Goal: Task Accomplishment & Management: Manage account settings

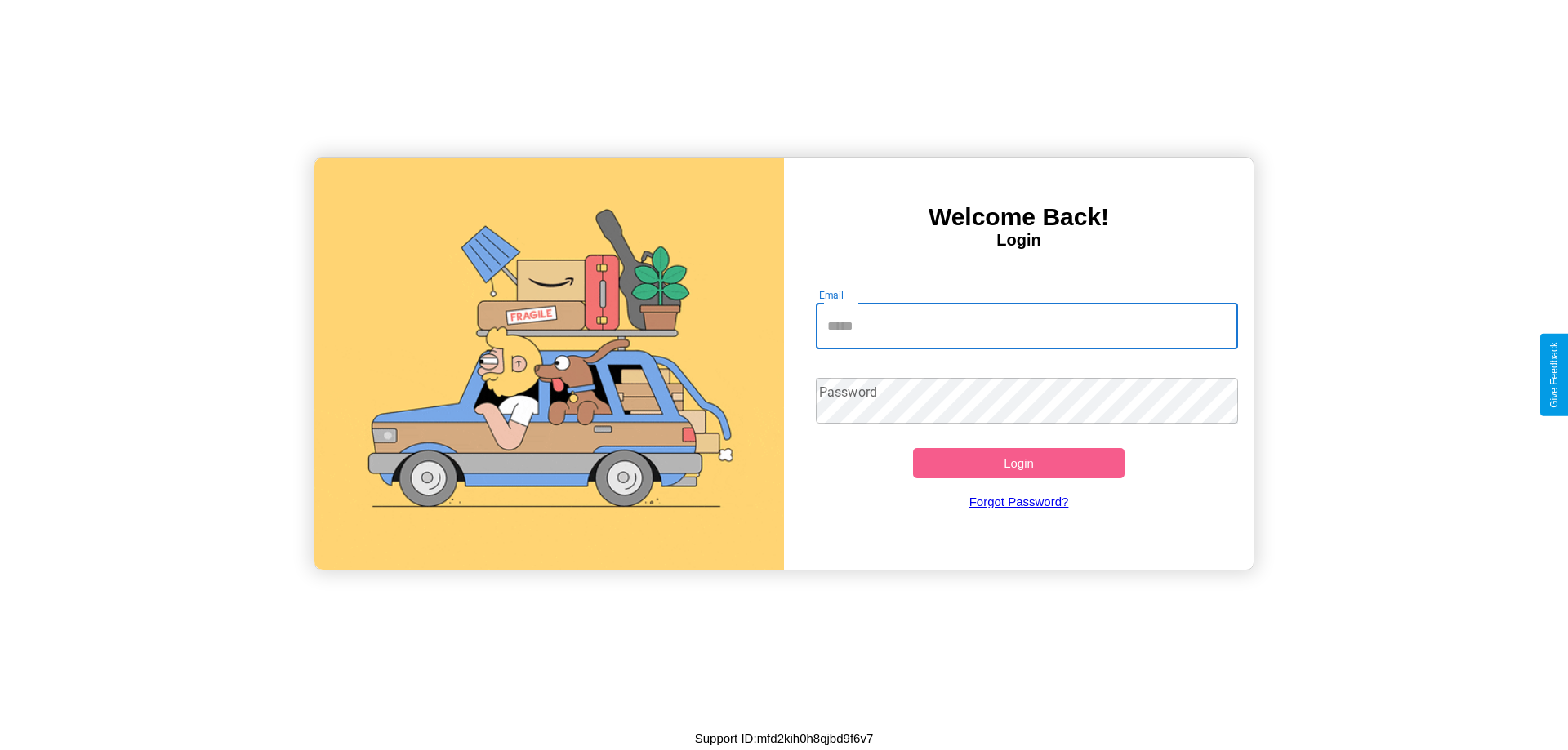
click at [1026, 325] on input "Email" at bounding box center [1027, 326] width 423 height 46
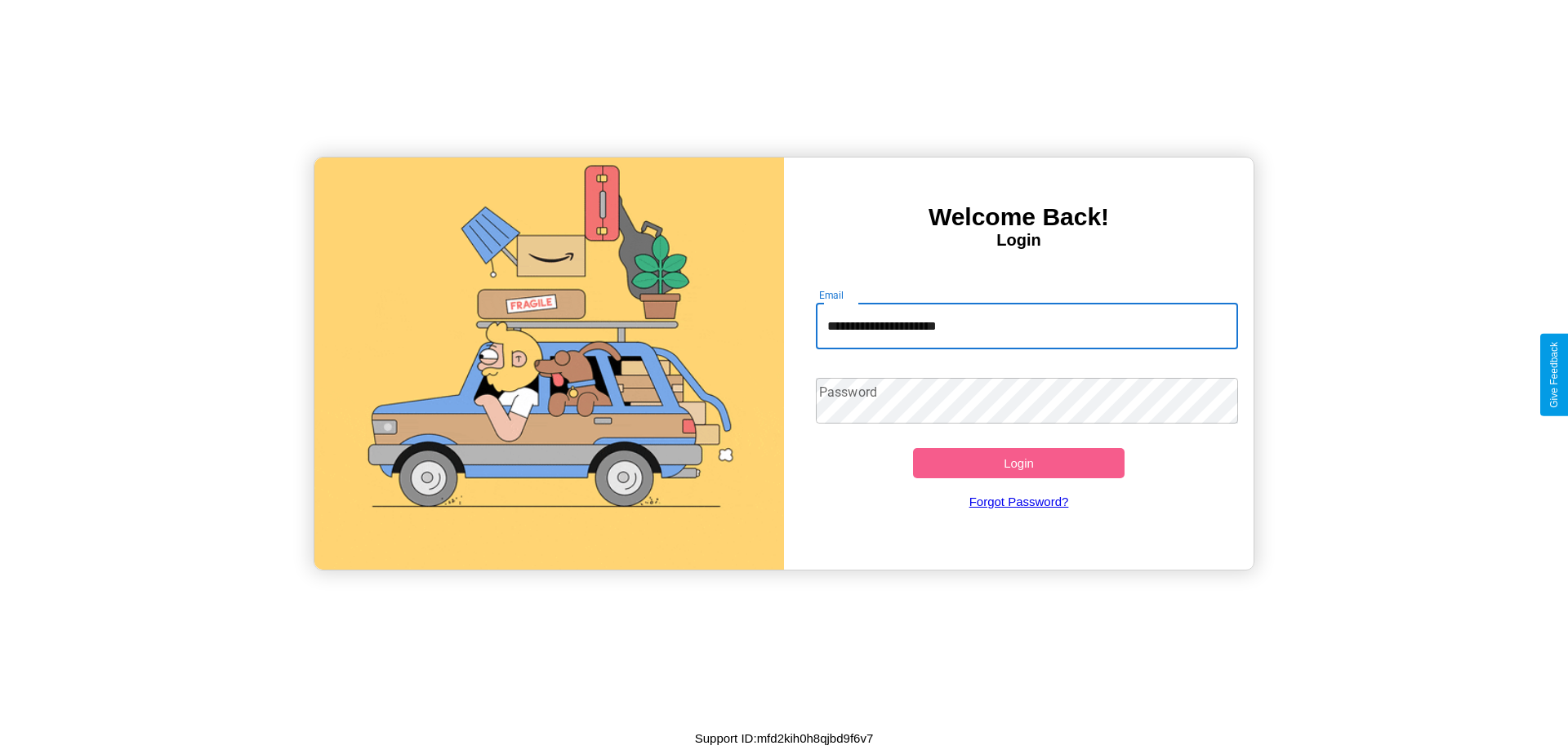
type input "**********"
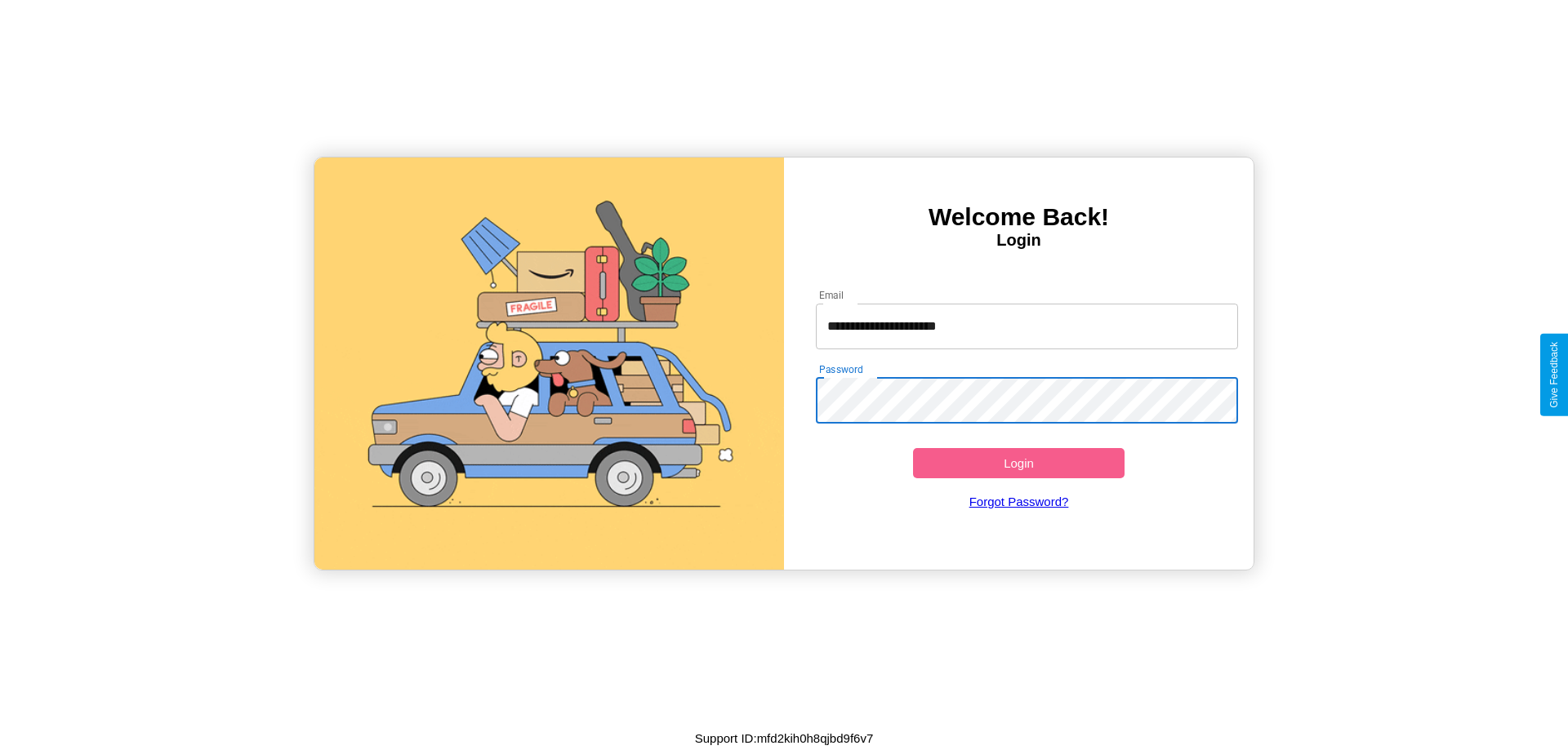
click at [1018, 463] on button "Login" at bounding box center [1018, 463] width 211 height 30
